Goal: Information Seeking & Learning: Learn about a topic

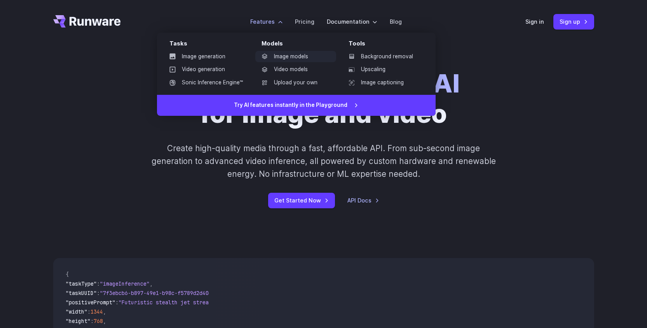
click at [285, 58] on link "Image models" at bounding box center [295, 57] width 81 height 12
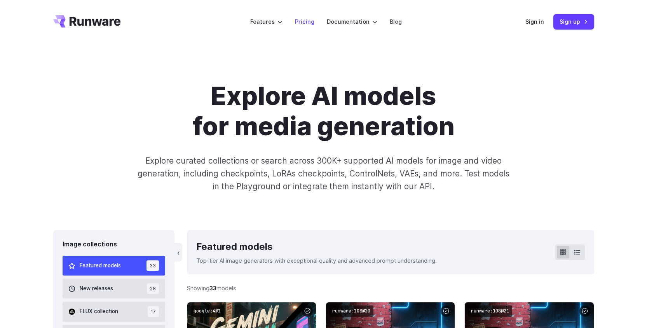
click at [301, 21] on link "Pricing" at bounding box center [304, 21] width 19 height 9
